Goal: Transaction & Acquisition: Register for event/course

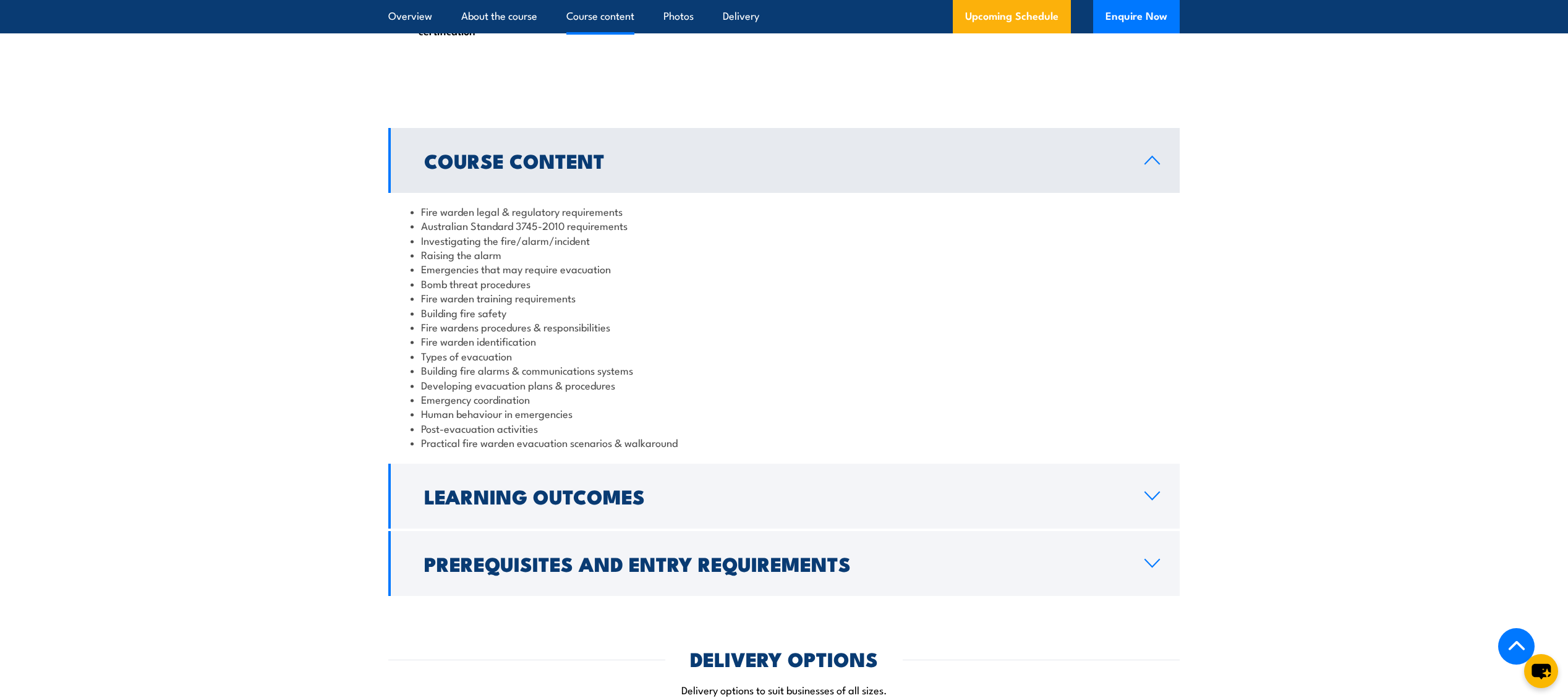
scroll to position [1174, 0]
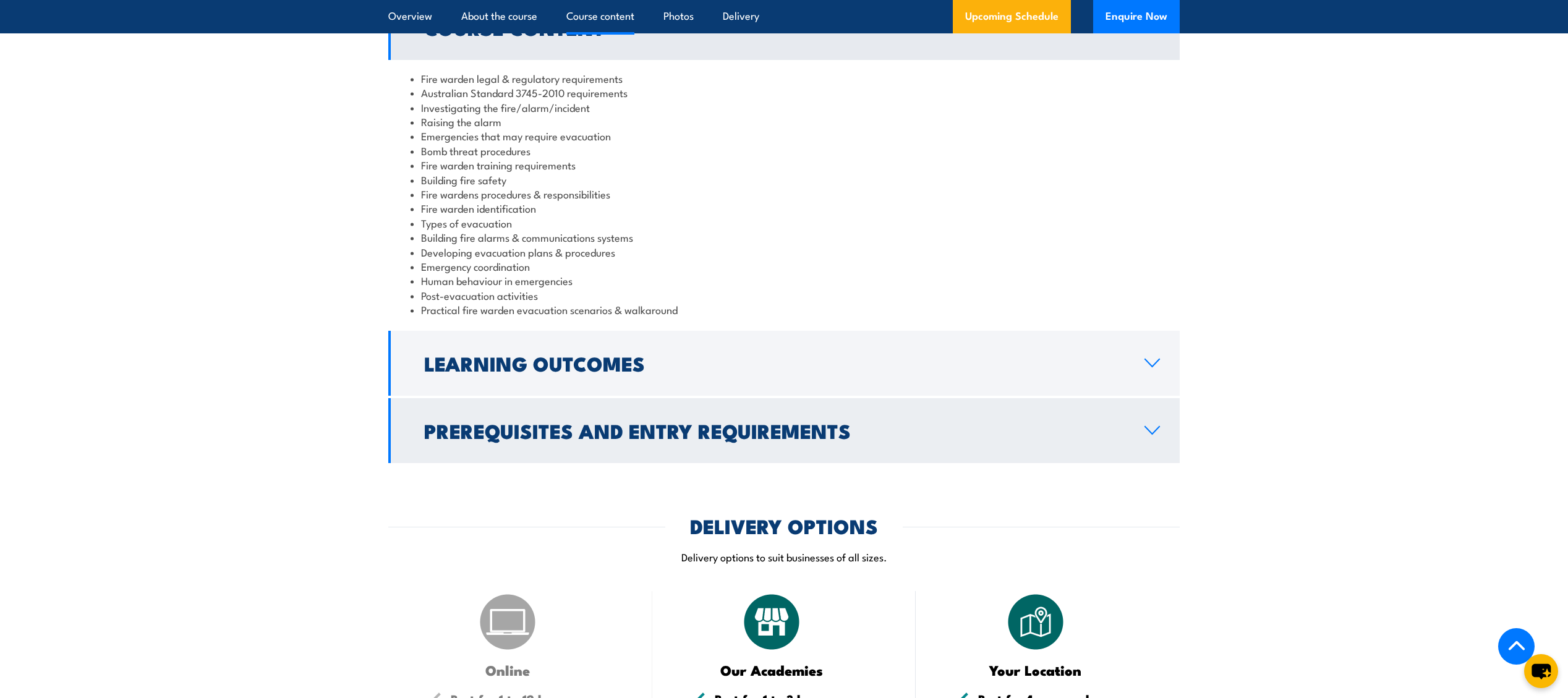
scroll to position [1308, 0]
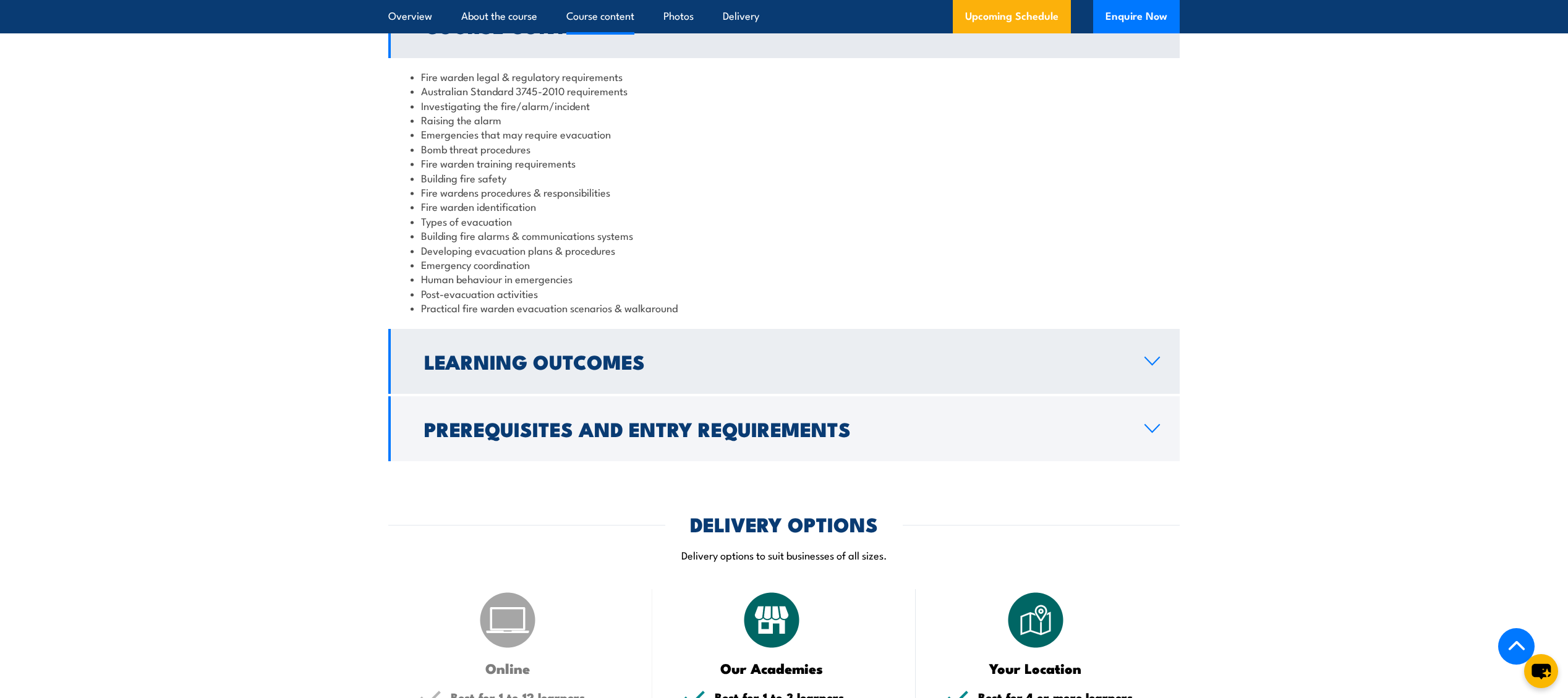
click at [737, 380] on link "Learning Outcomes" at bounding box center [784, 361] width 791 height 65
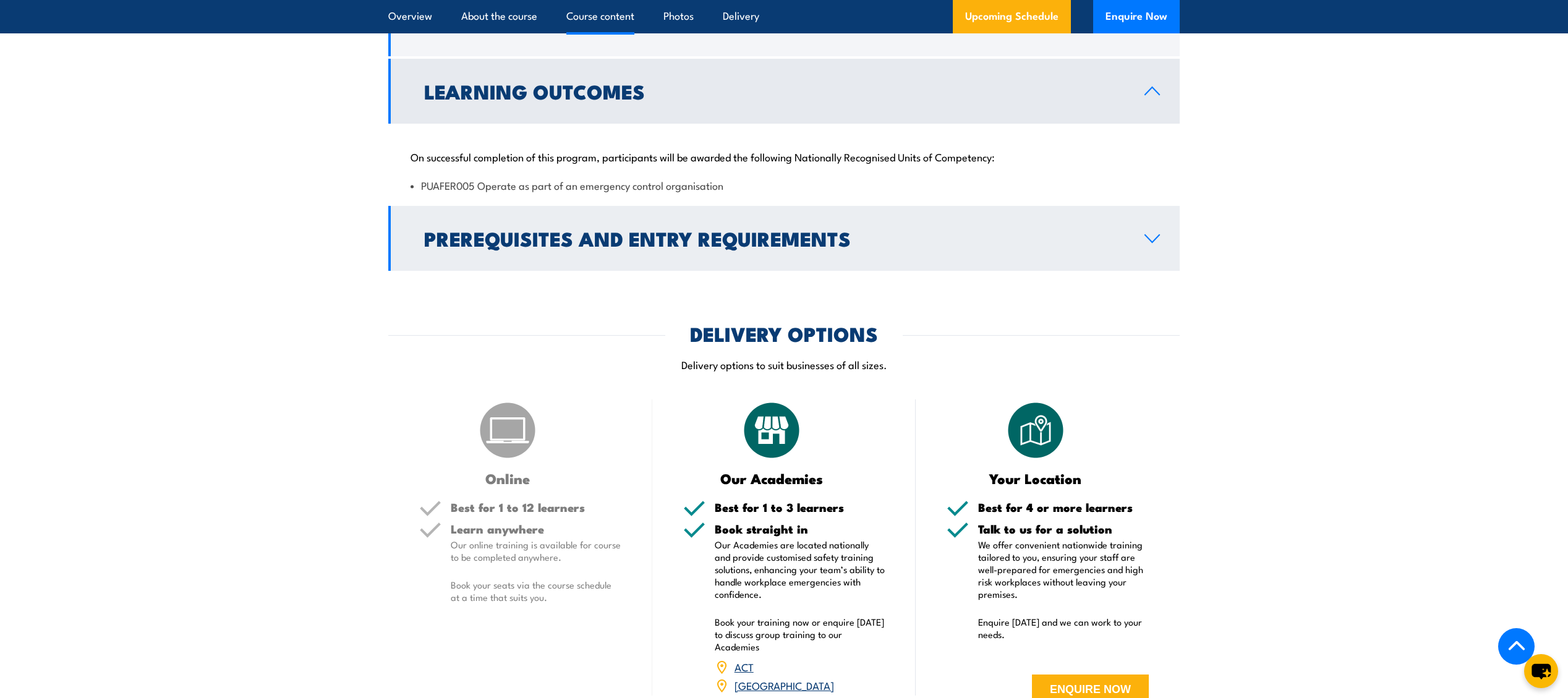
scroll to position [1311, 0]
click at [726, 246] on h2 "Prerequisites and Entry Requirements" at bounding box center [774, 237] width 700 height 17
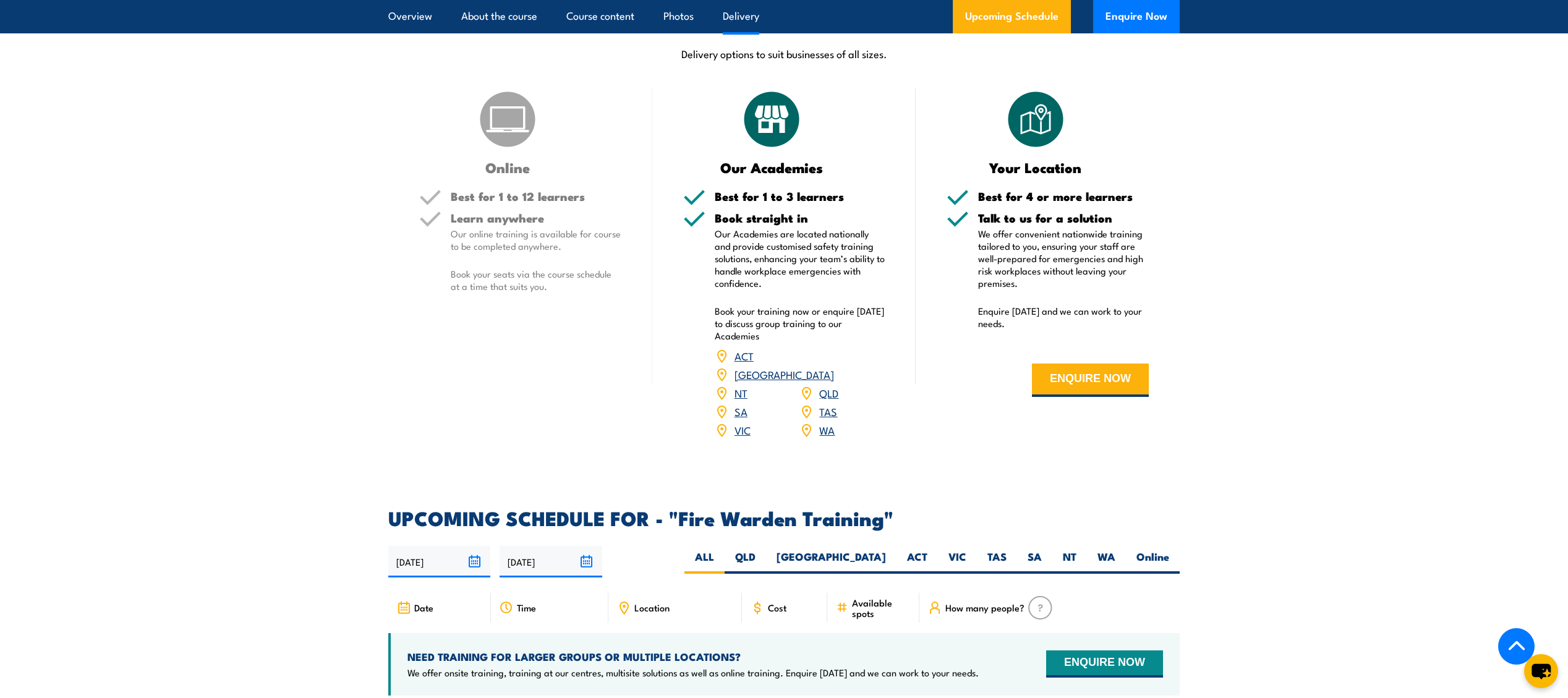
scroll to position [1654, 0]
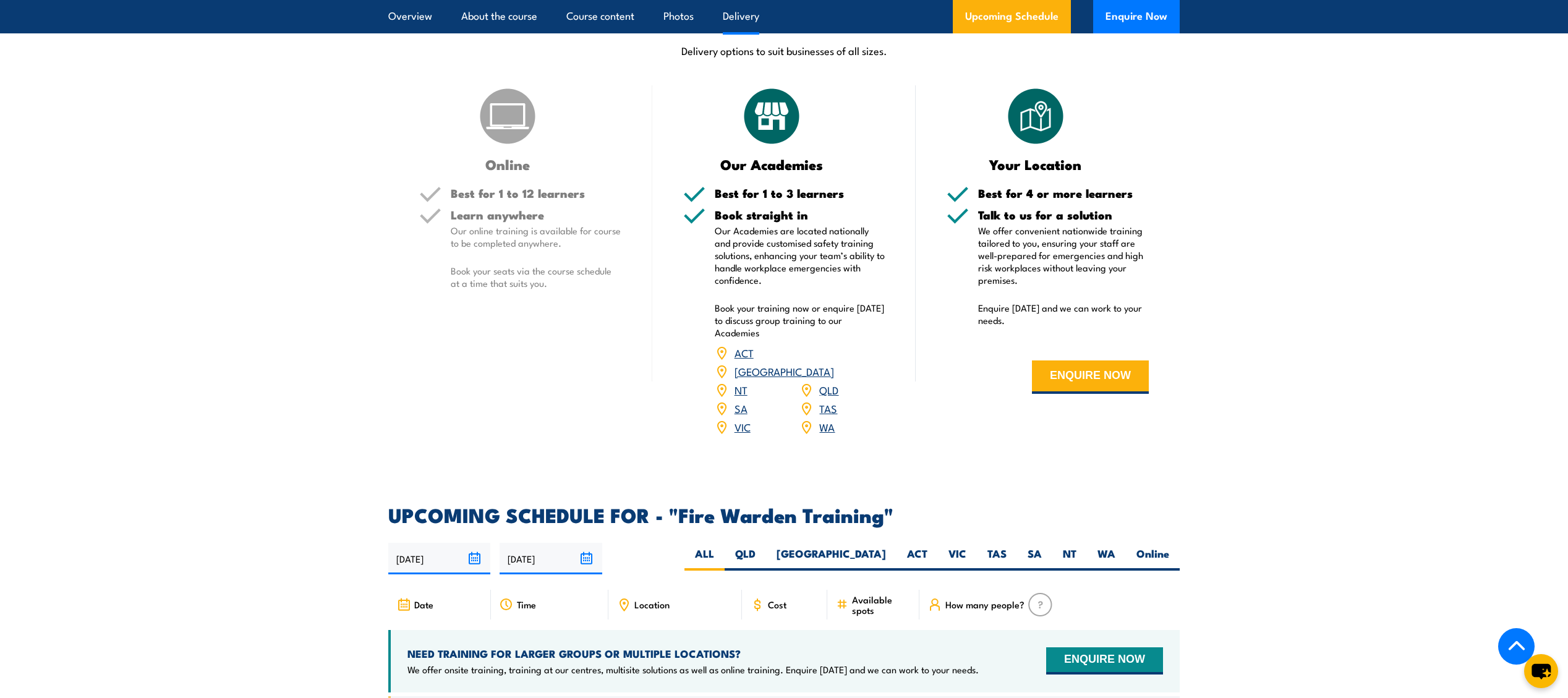
click at [827, 419] on link "WA" at bounding box center [827, 427] width 16 height 15
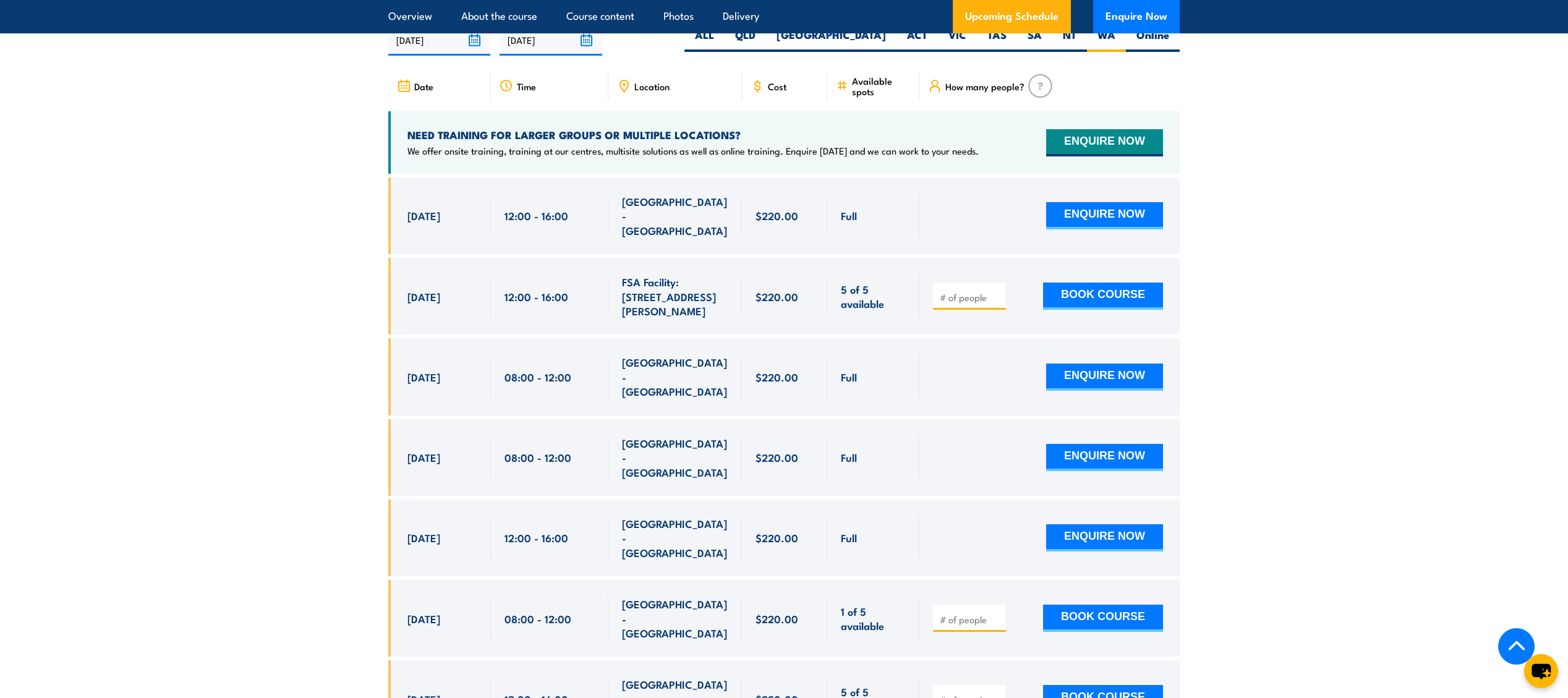
scroll to position [2330, 0]
click at [1129, 282] on button "BOOK COURSE" at bounding box center [1103, 296] width 120 height 27
type input "1"
click at [1084, 282] on button "BOOK COURSE" at bounding box center [1103, 296] width 120 height 27
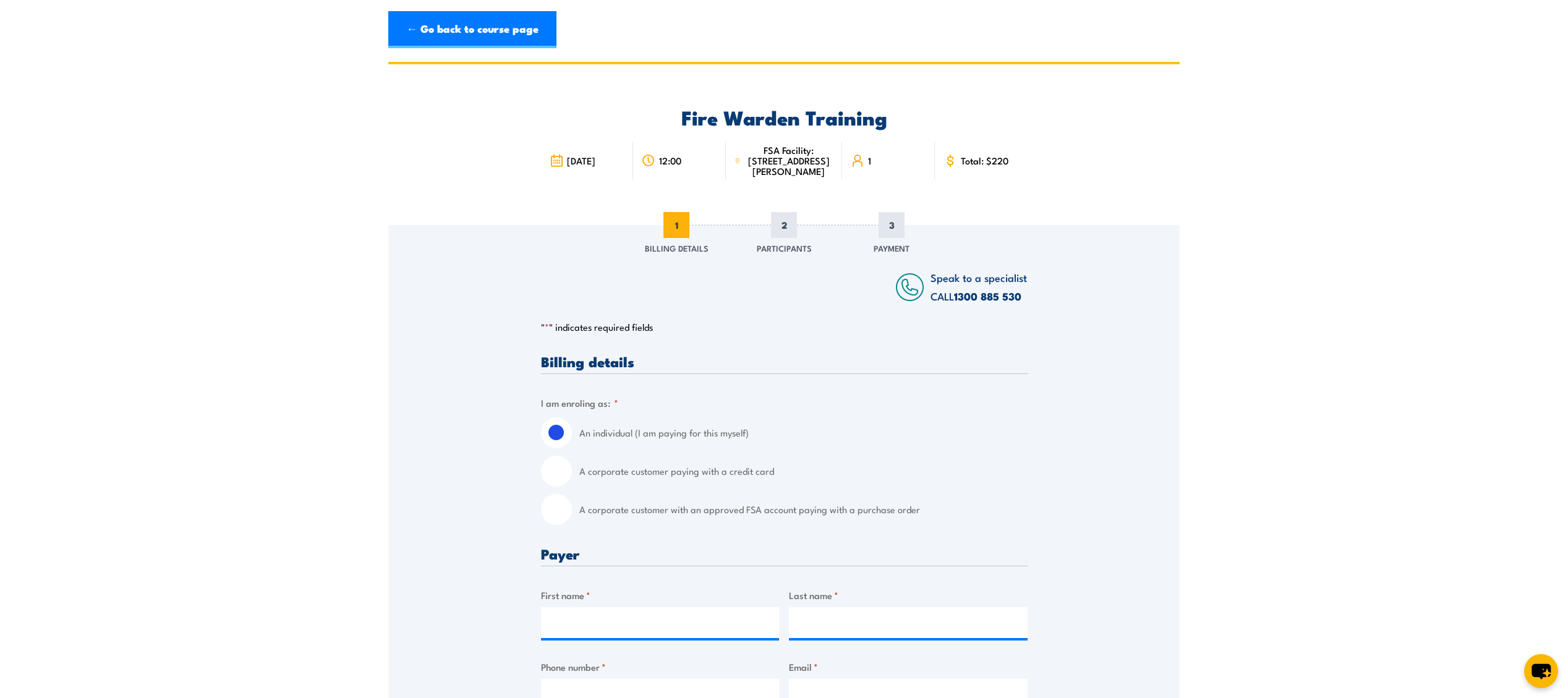
click at [700, 479] on label "A corporate customer paying with a credit card" at bounding box center [803, 471] width 448 height 31
click at [572, 479] on input "A corporate customer paying with a credit card" at bounding box center [556, 471] width 31 height 31
radio input "true"
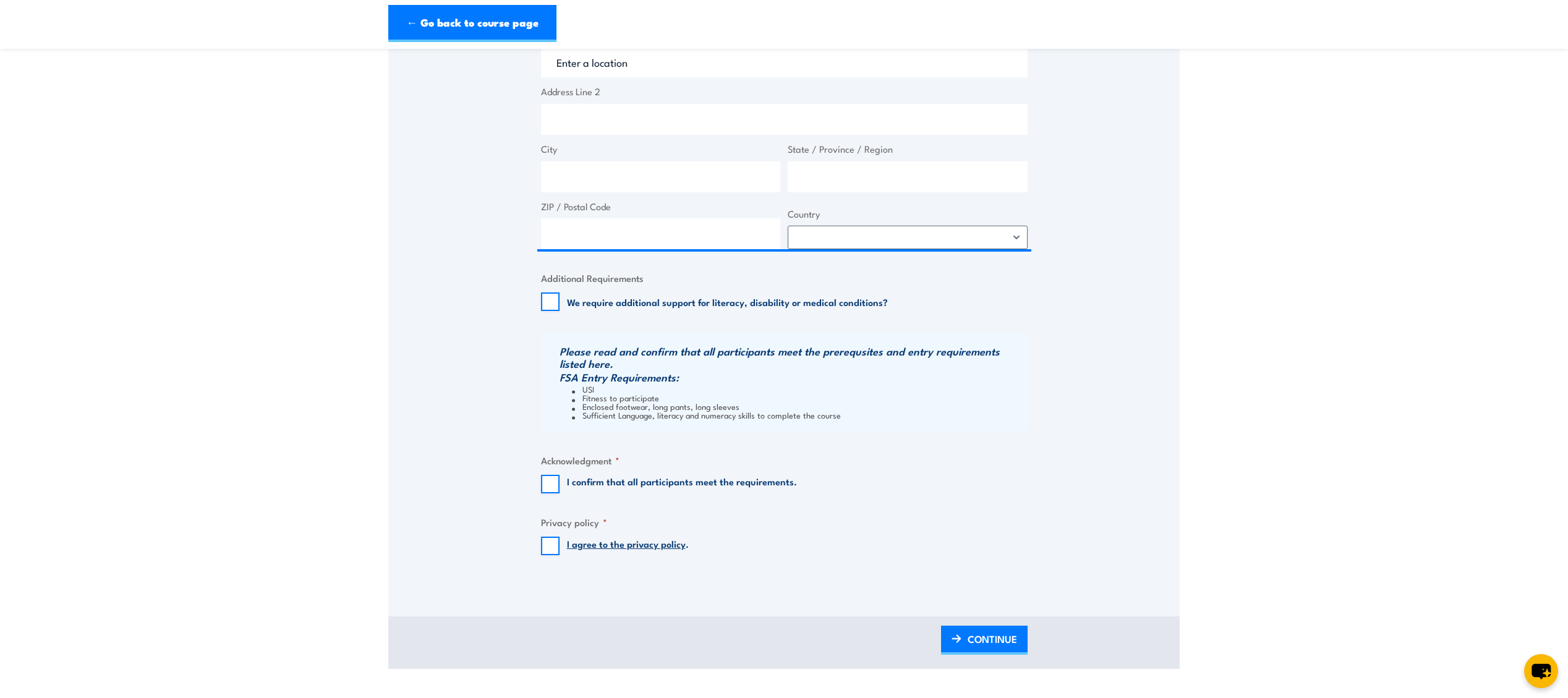
scroll to position [932, 0]
